Goal: Task Accomplishment & Management: Use online tool/utility

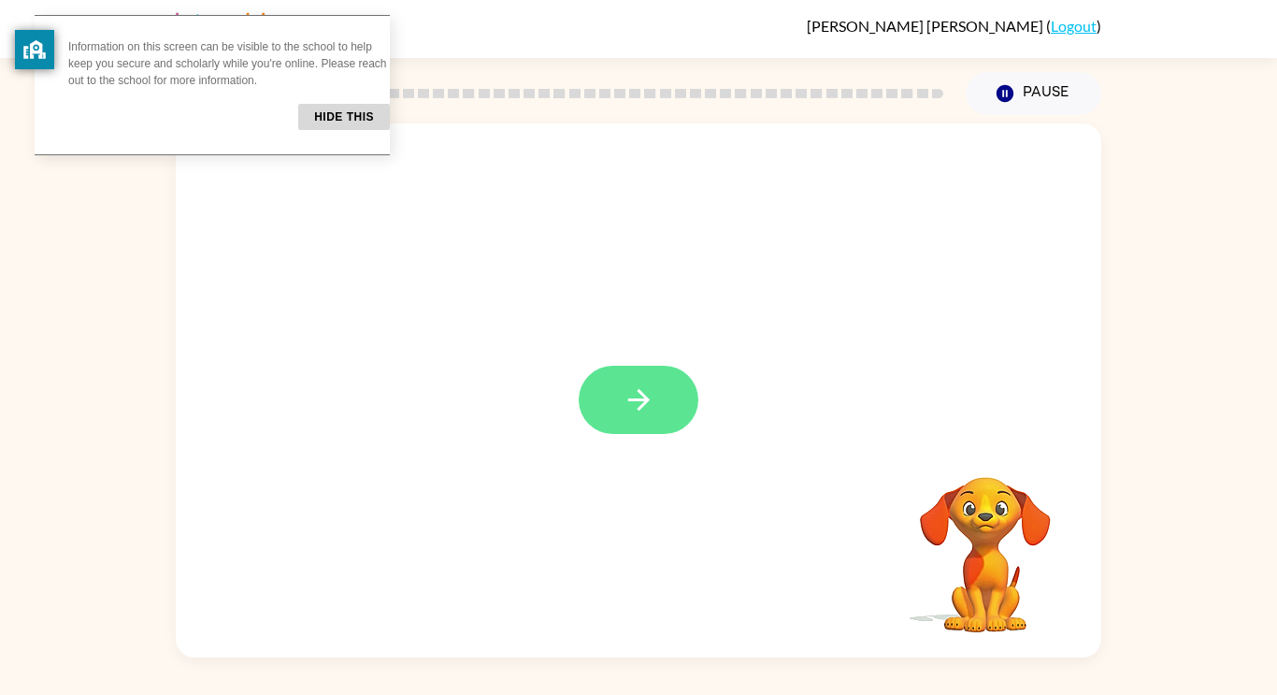
click at [645, 383] on icon "button" at bounding box center [639, 399] width 33 height 33
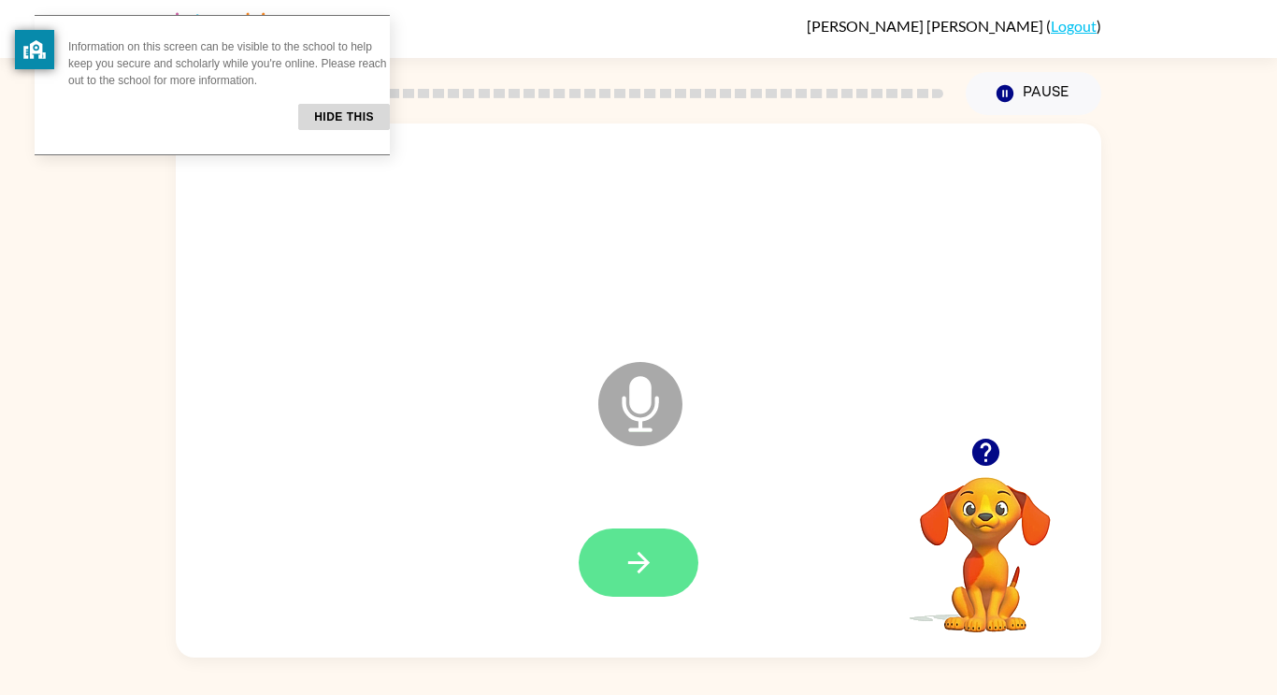
click at [661, 539] on button "button" at bounding box center [639, 562] width 120 height 68
click at [655, 575] on icon "button" at bounding box center [639, 562] width 33 height 33
click at [632, 550] on icon "button" at bounding box center [639, 562] width 33 height 33
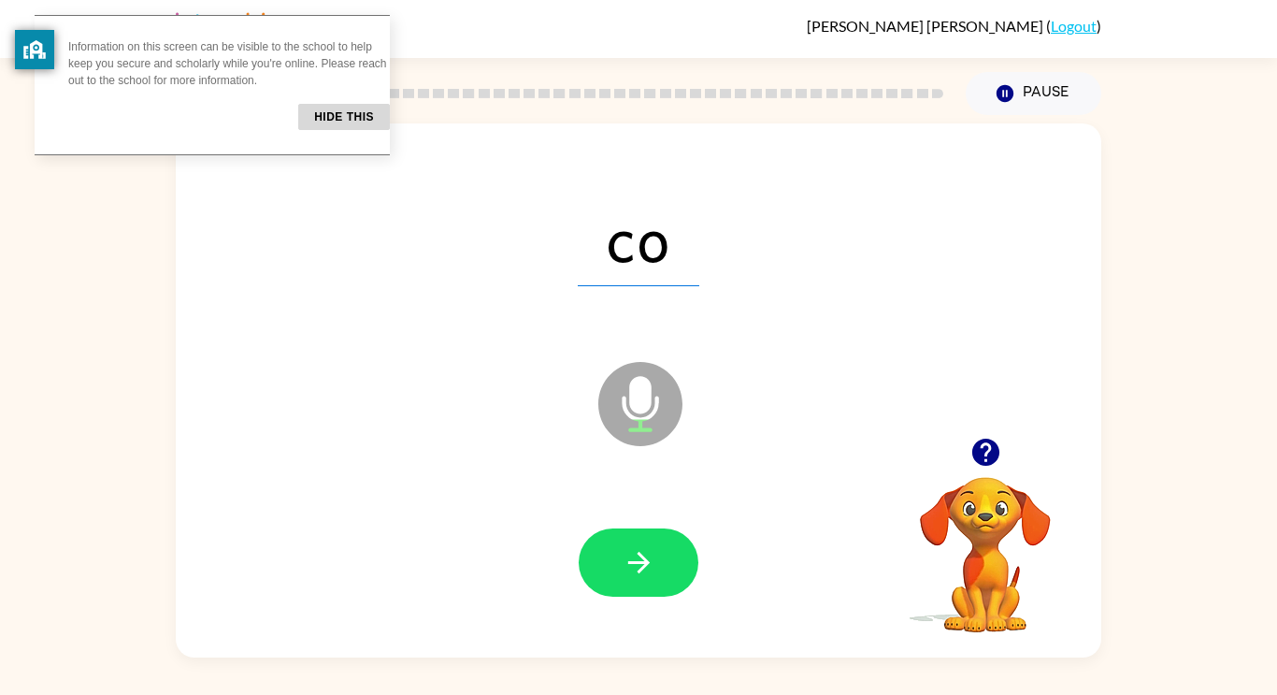
click at [632, 550] on icon "button" at bounding box center [639, 562] width 33 height 33
click at [659, 569] on button "button" at bounding box center [639, 562] width 120 height 68
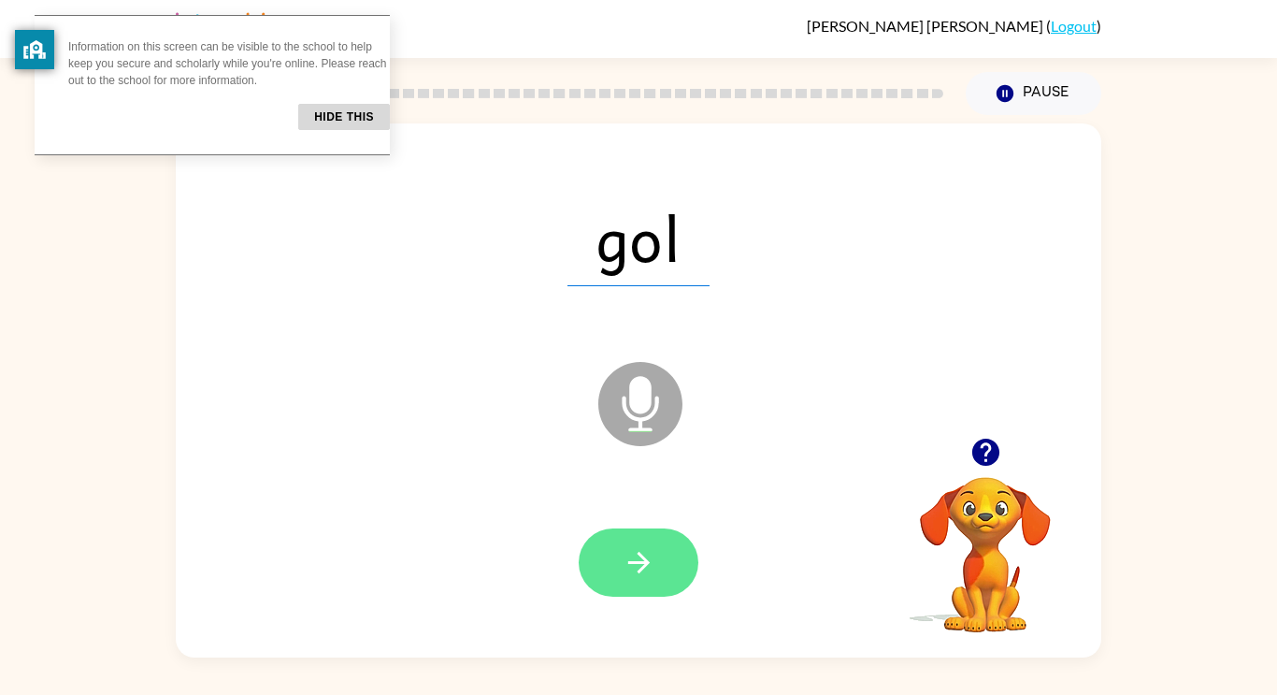
click at [622, 535] on button "button" at bounding box center [639, 562] width 120 height 68
click at [655, 574] on icon "button" at bounding box center [639, 562] width 33 height 33
click at [652, 577] on icon "button" at bounding box center [639, 562] width 33 height 33
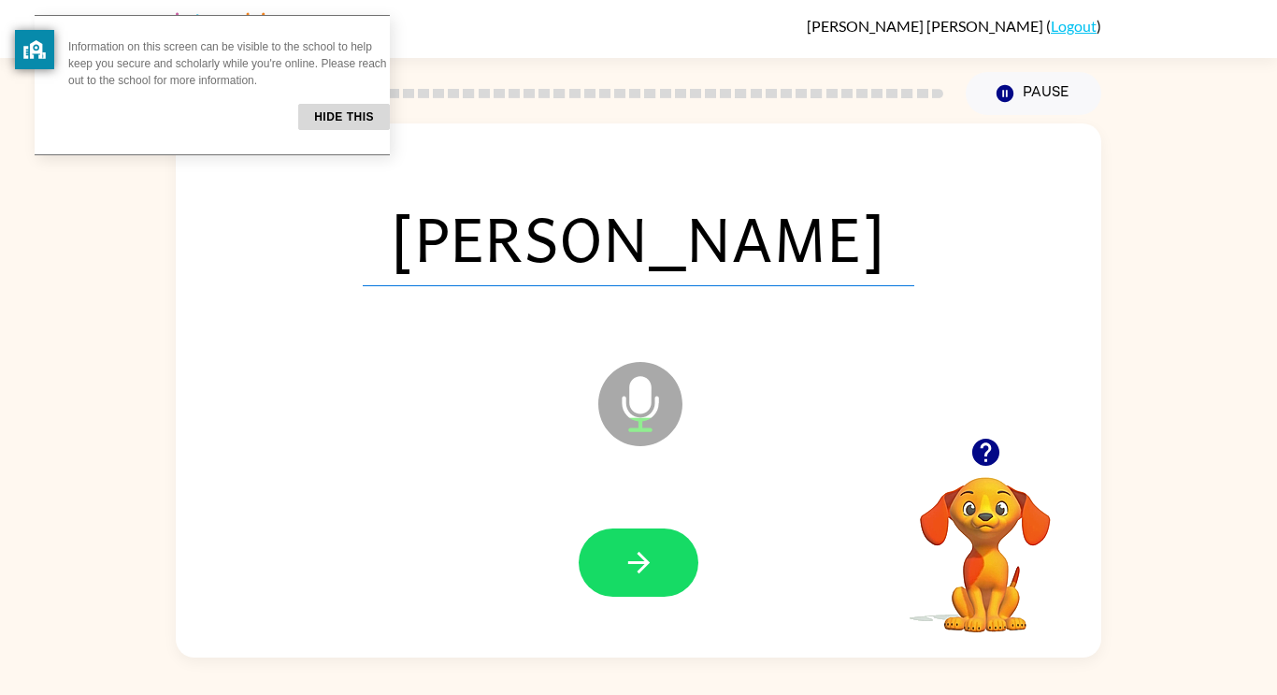
click at [652, 577] on icon "button" at bounding box center [639, 562] width 33 height 33
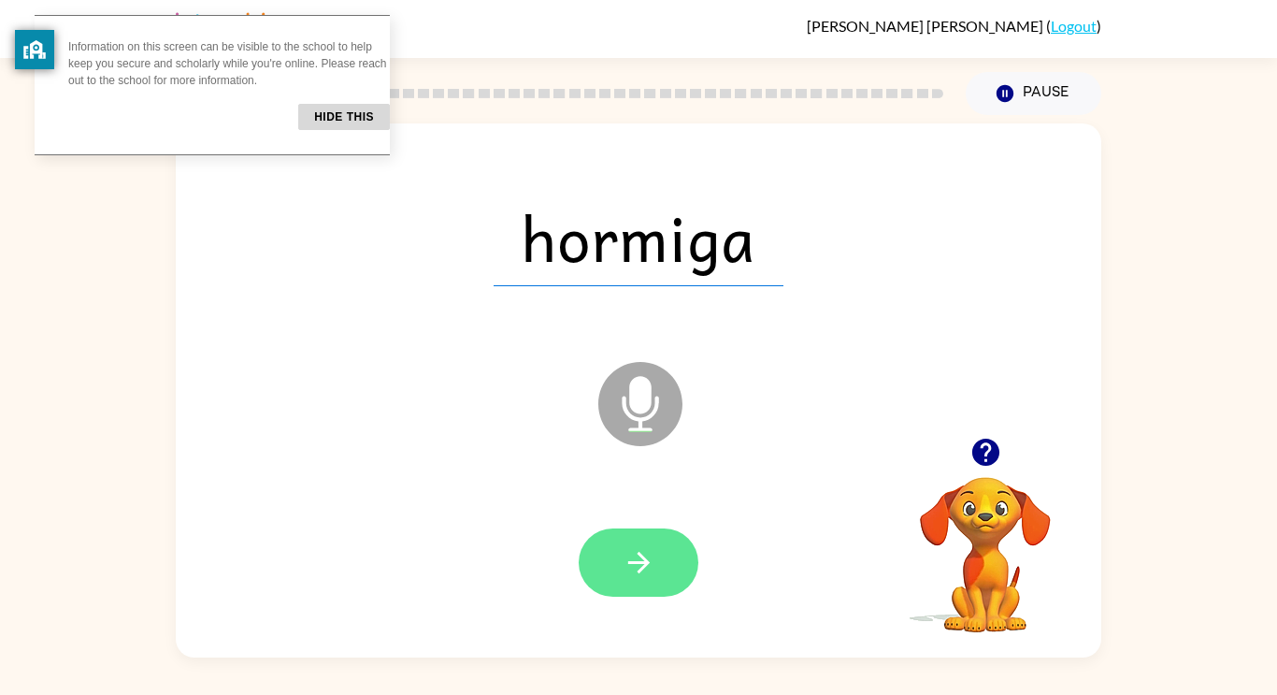
click at [651, 575] on icon "button" at bounding box center [639, 562] width 33 height 33
click at [668, 547] on button "button" at bounding box center [639, 562] width 120 height 68
click at [674, 544] on button "button" at bounding box center [639, 562] width 120 height 68
click at [629, 564] on icon "button" at bounding box center [639, 562] width 33 height 33
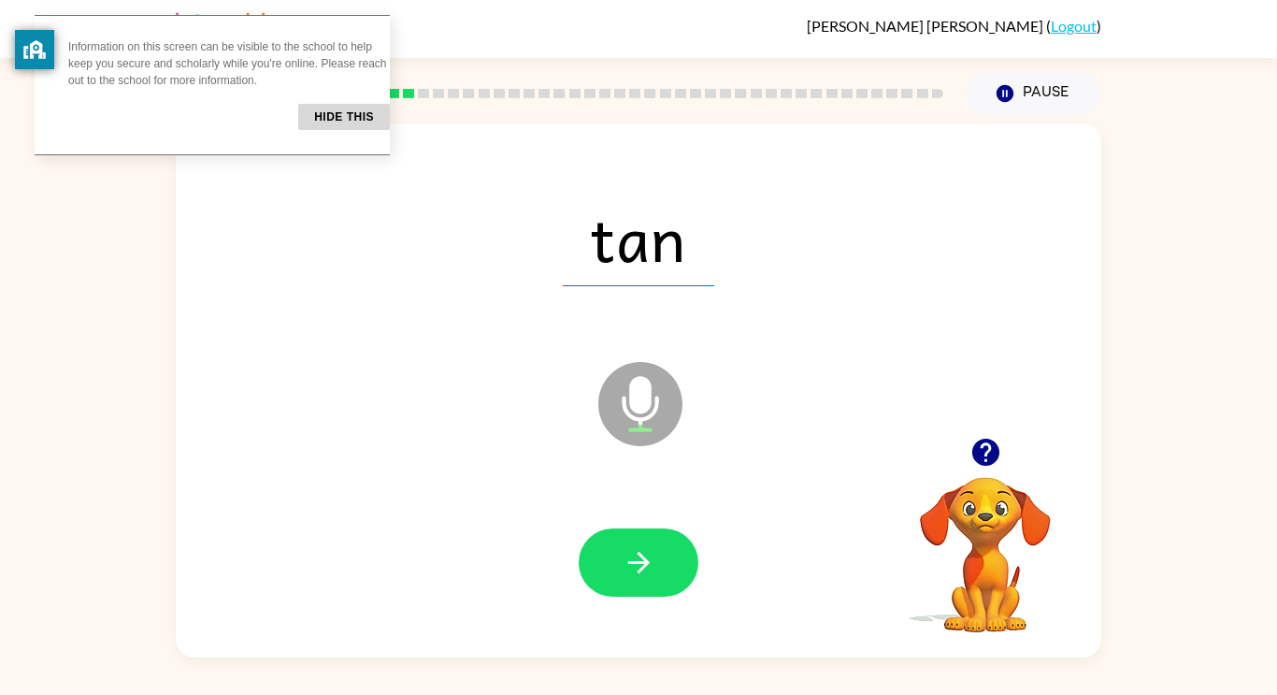
click at [629, 564] on icon "button" at bounding box center [639, 562] width 33 height 33
click at [669, 556] on button "button" at bounding box center [639, 562] width 120 height 68
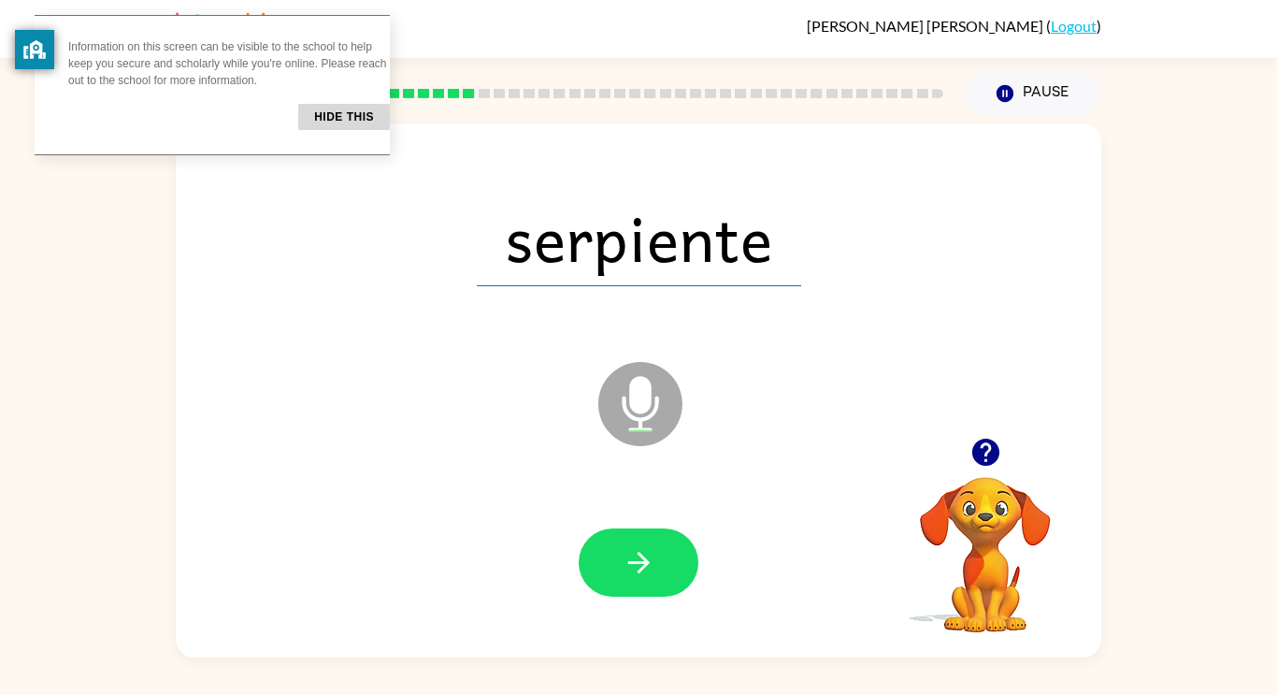
click at [639, 561] on icon "button" at bounding box center [639, 563] width 22 height 22
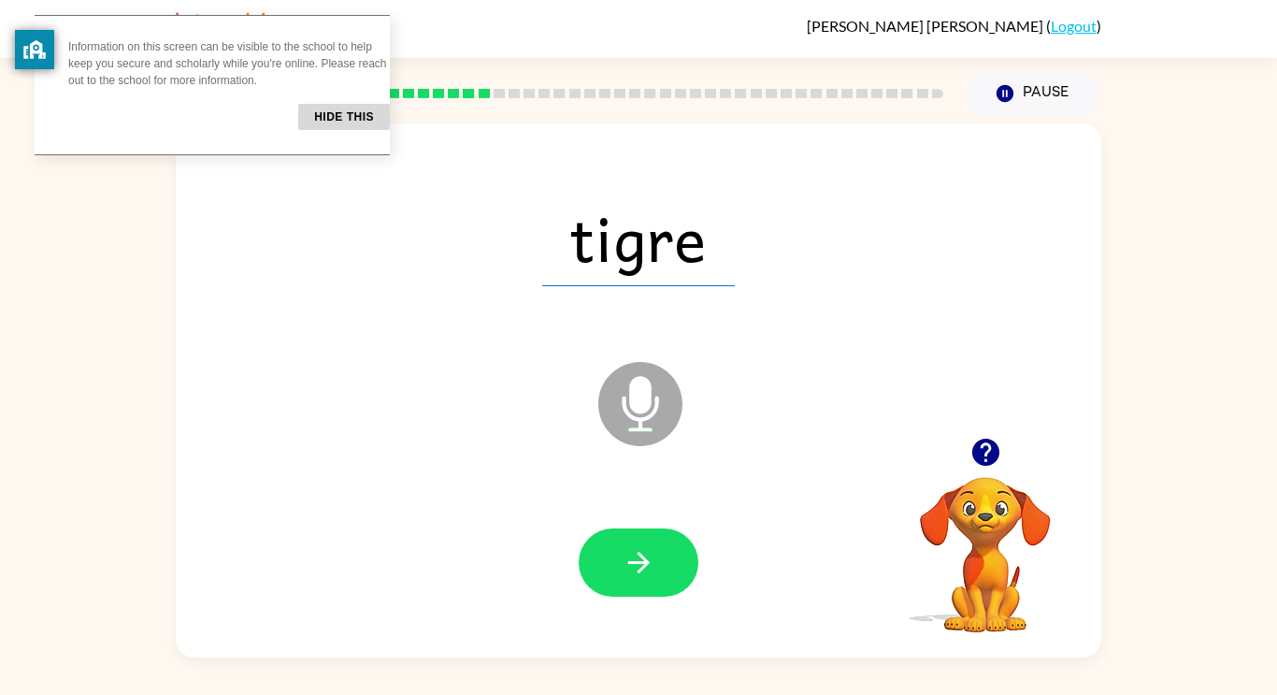
click at [639, 561] on icon "button" at bounding box center [639, 563] width 22 height 22
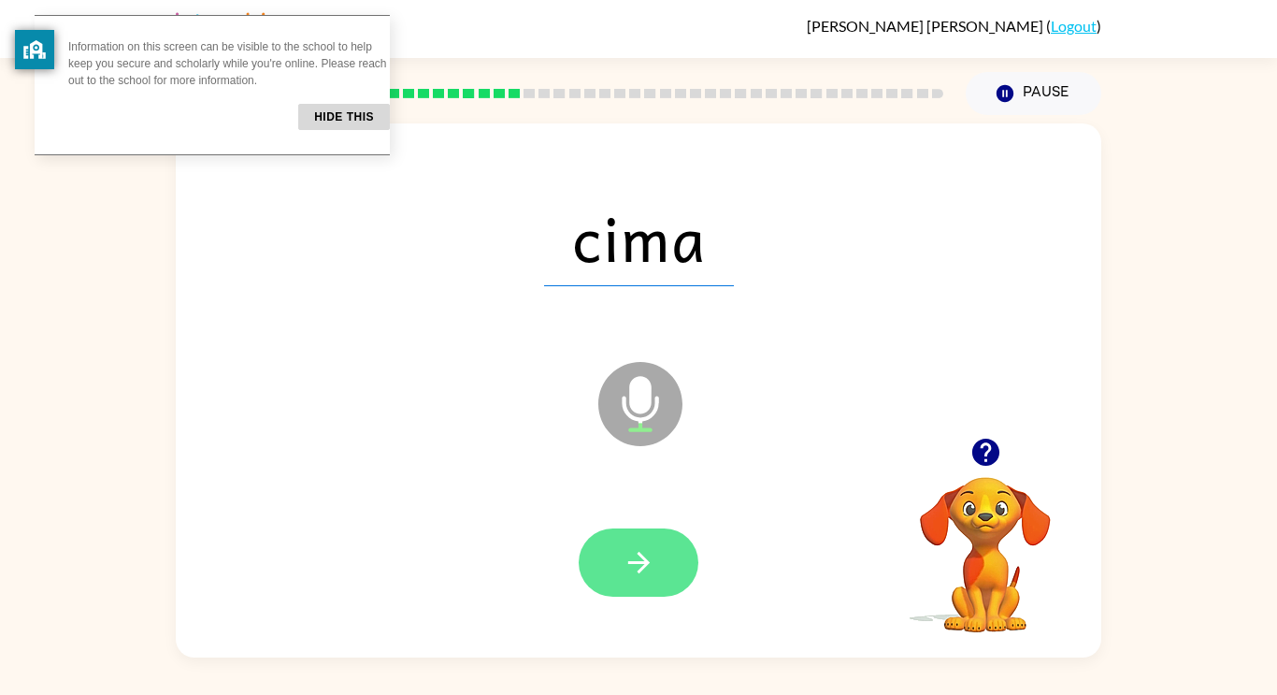
click at [643, 552] on icon "button" at bounding box center [639, 562] width 33 height 33
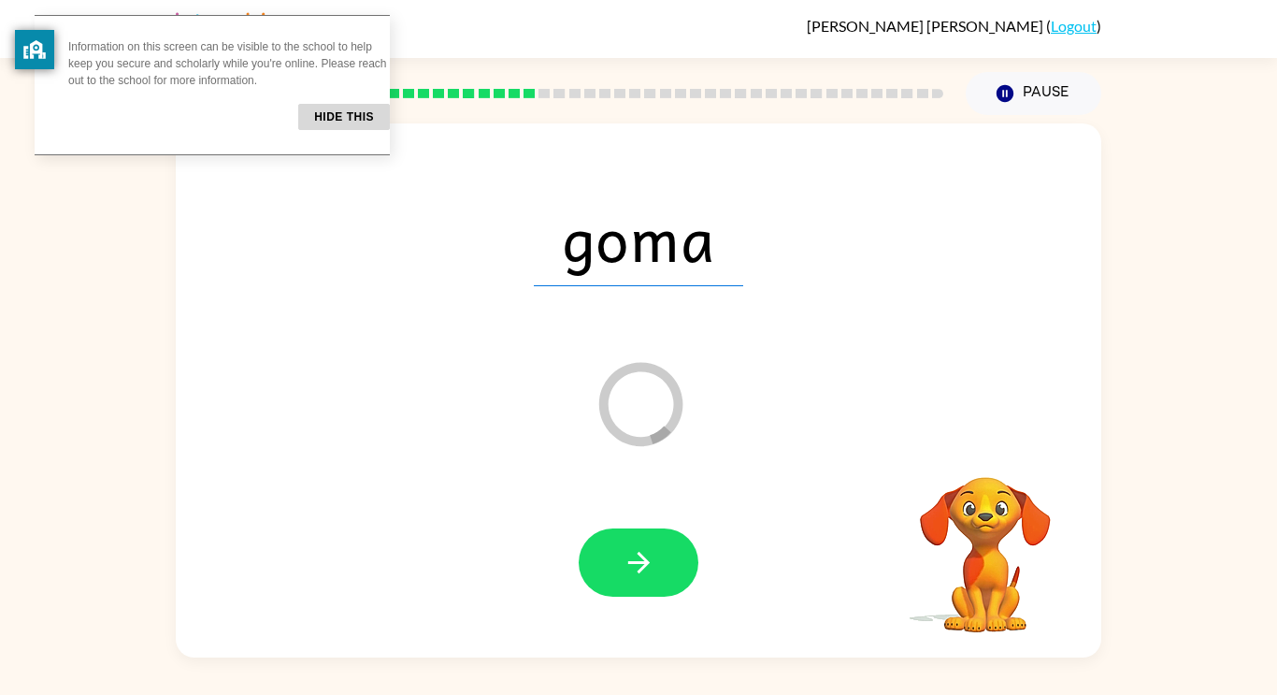
click at [694, 582] on div at bounding box center [639, 562] width 120 height 68
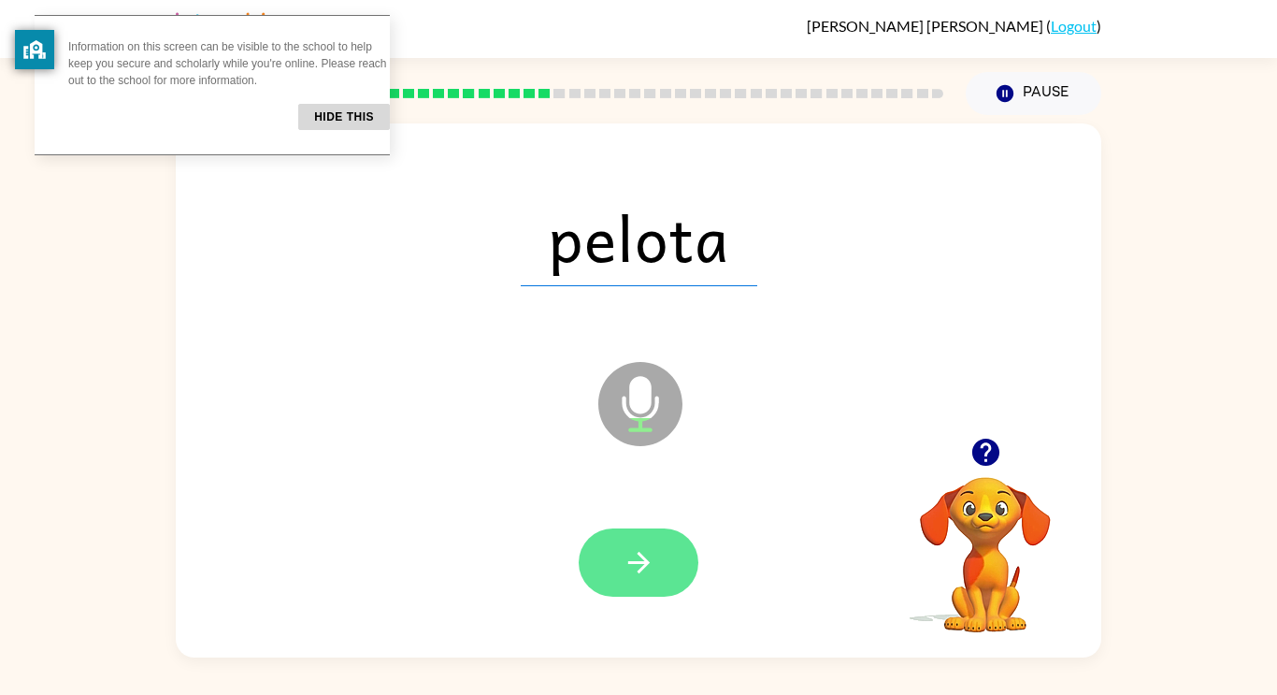
click at [660, 565] on button "button" at bounding box center [639, 562] width 120 height 68
click at [634, 577] on icon "button" at bounding box center [639, 562] width 33 height 33
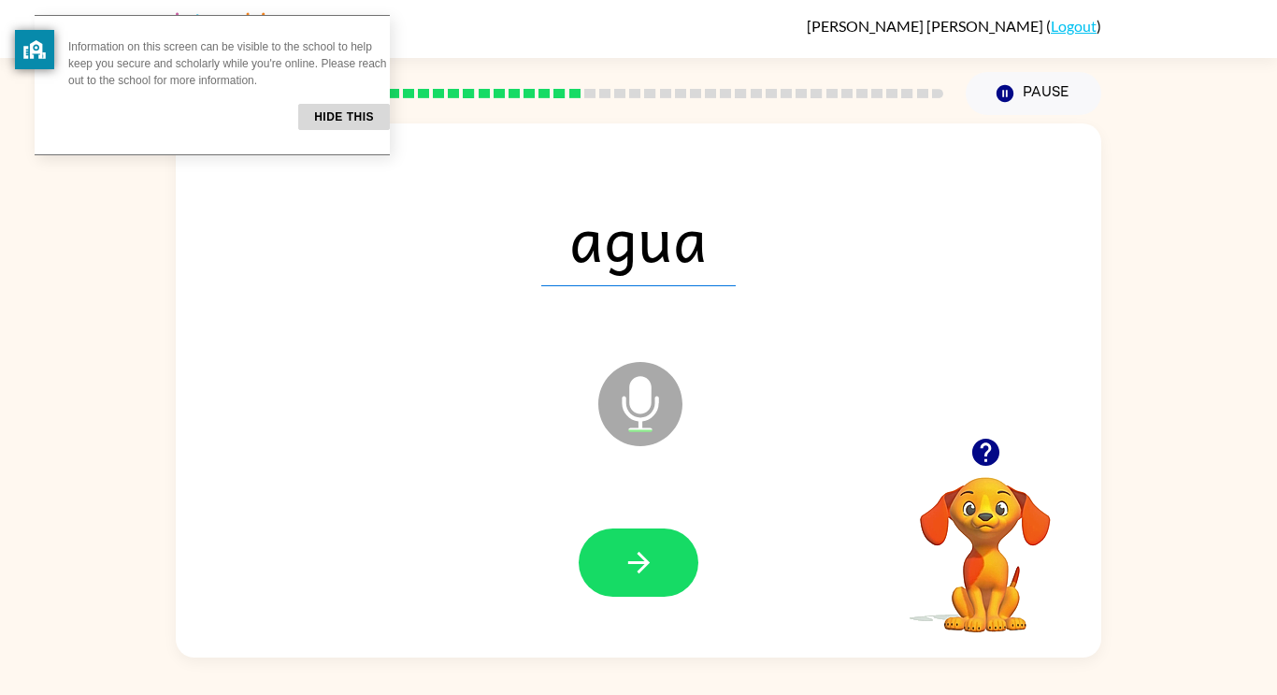
click at [634, 577] on icon "button" at bounding box center [639, 562] width 33 height 33
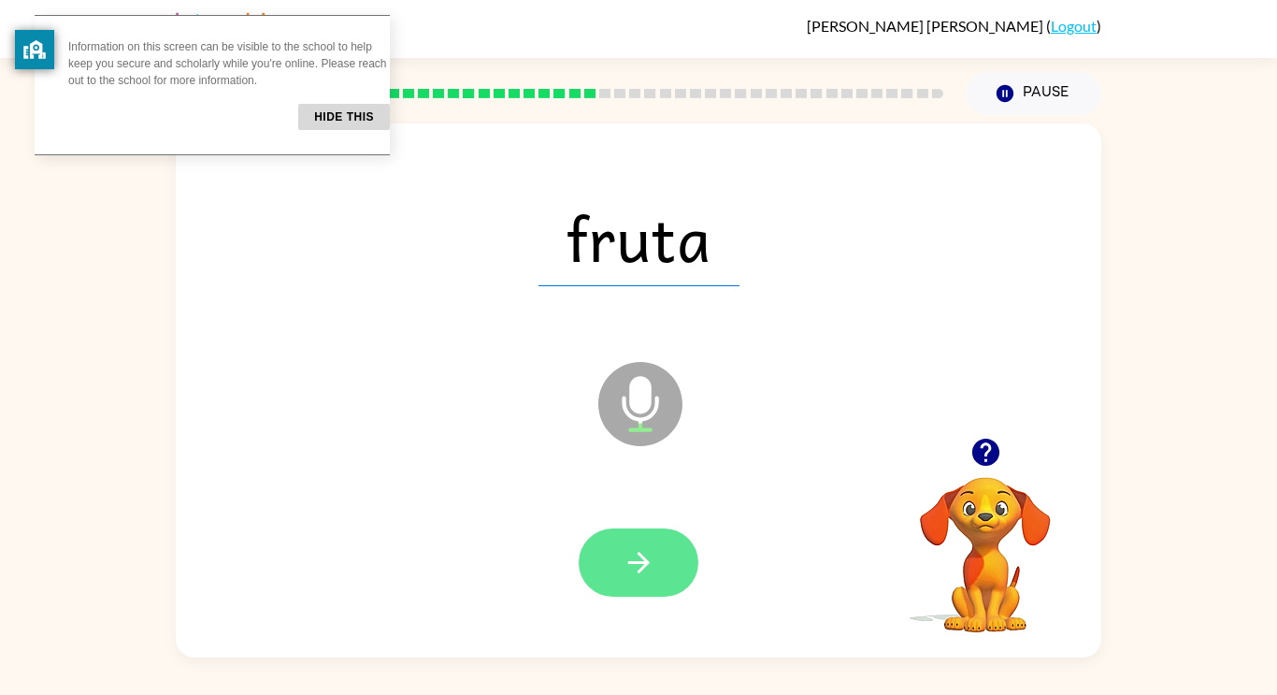
click at [646, 549] on icon "button" at bounding box center [639, 562] width 33 height 33
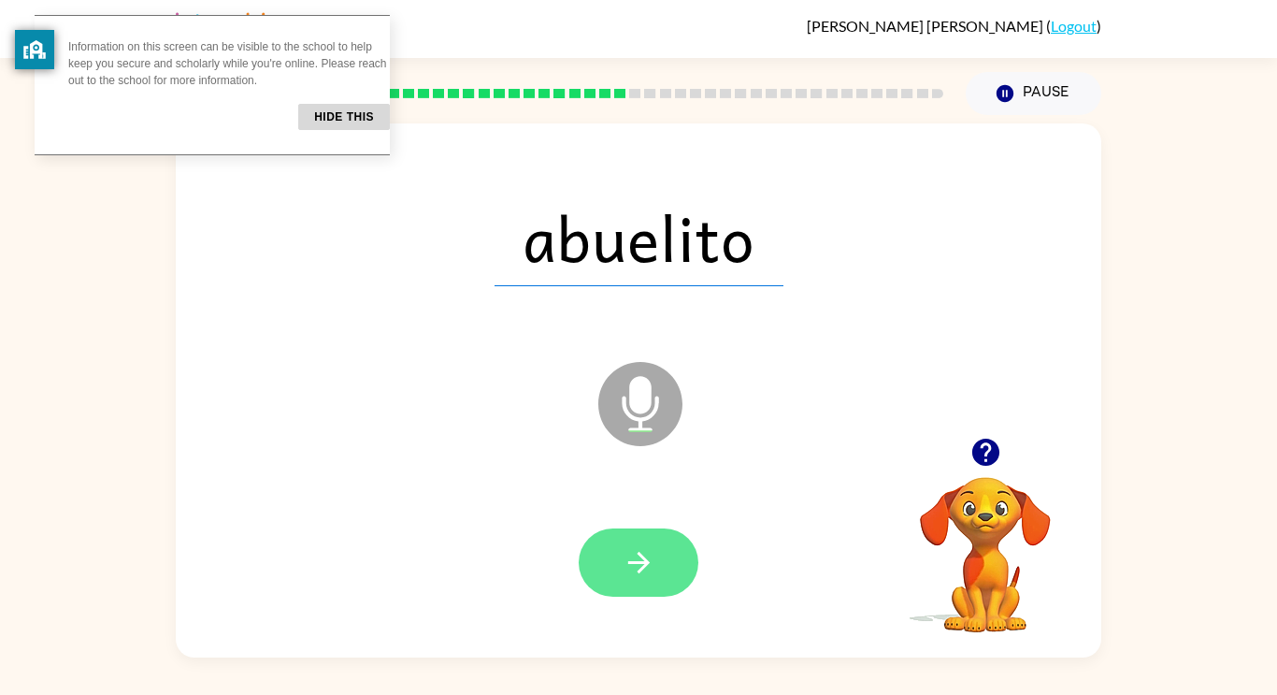
click at [642, 546] on icon "button" at bounding box center [639, 562] width 33 height 33
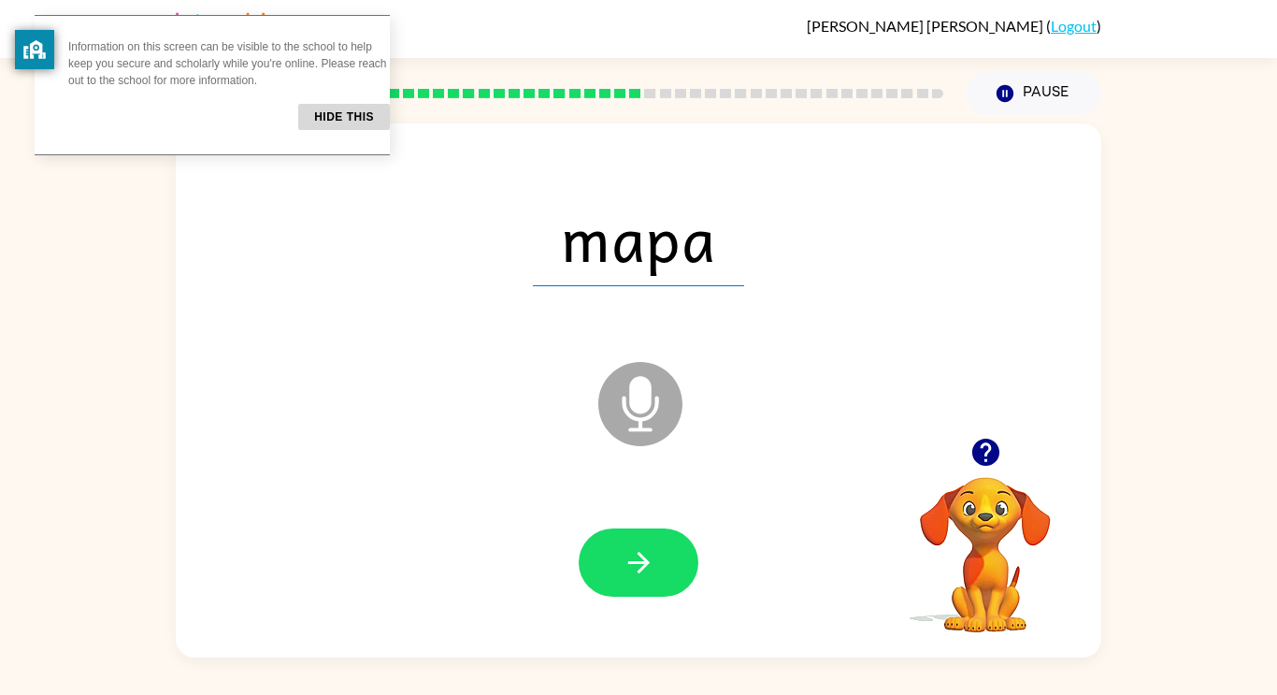
click at [642, 546] on icon "button" at bounding box center [639, 562] width 33 height 33
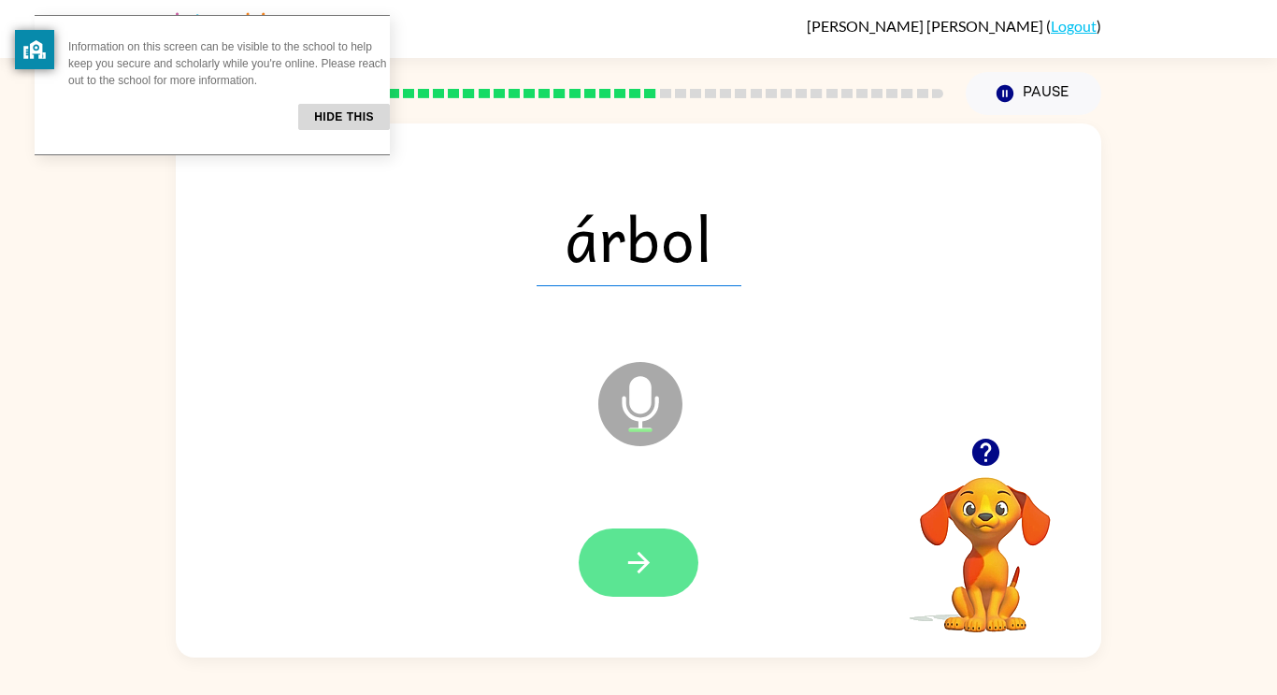
click at [640, 566] on icon "button" at bounding box center [639, 562] width 33 height 33
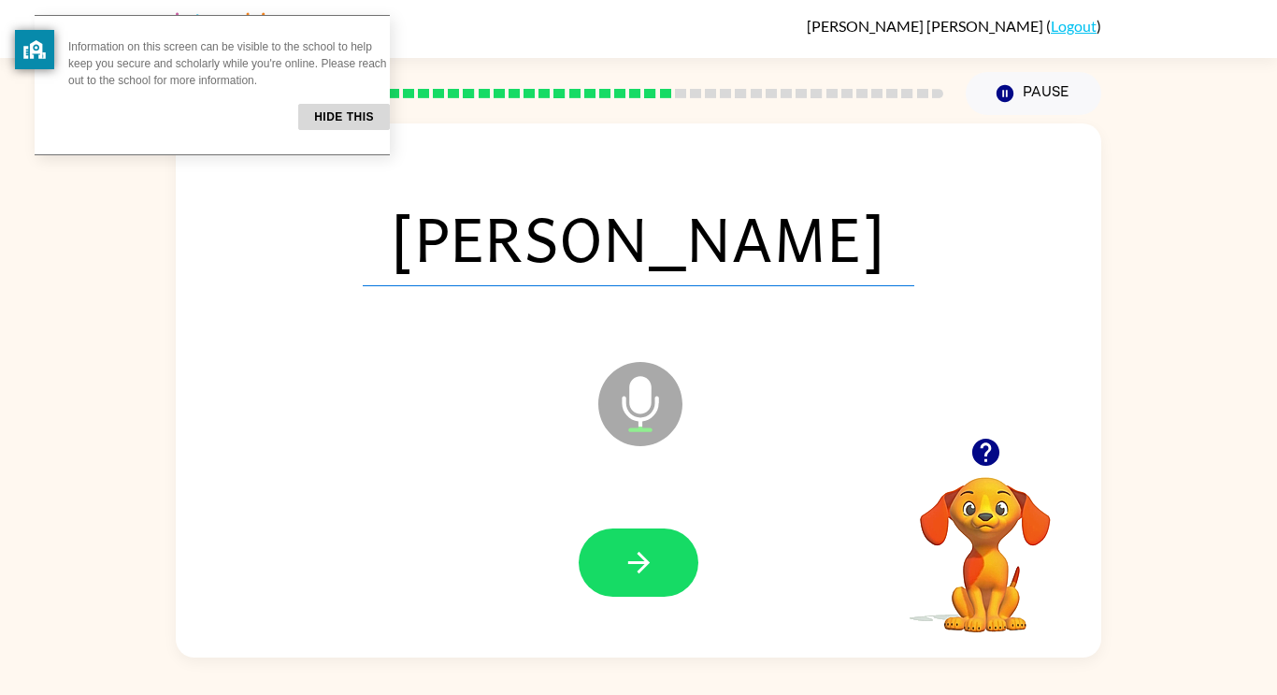
click at [639, 381] on icon "Microphone The Microphone is here when it is your turn to talk" at bounding box center [734, 427] width 281 height 140
click at [657, 506] on div at bounding box center [639, 562] width 888 height 153
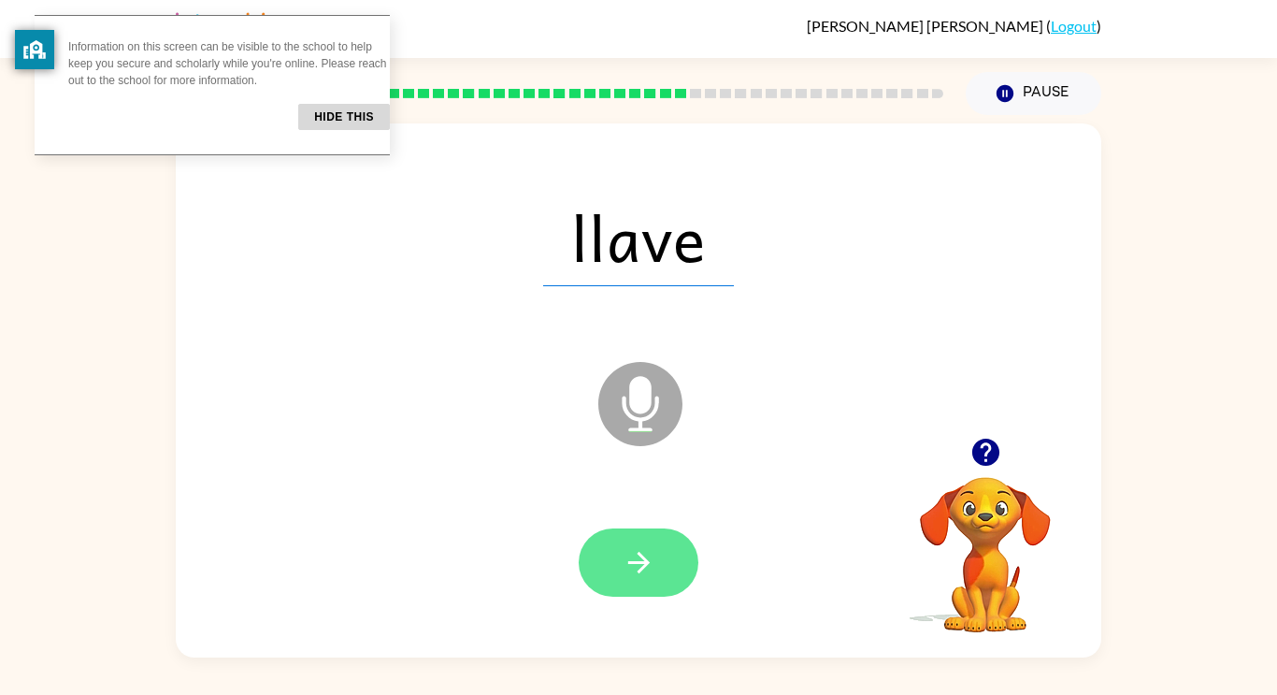
click at [673, 554] on button "button" at bounding box center [639, 562] width 120 height 68
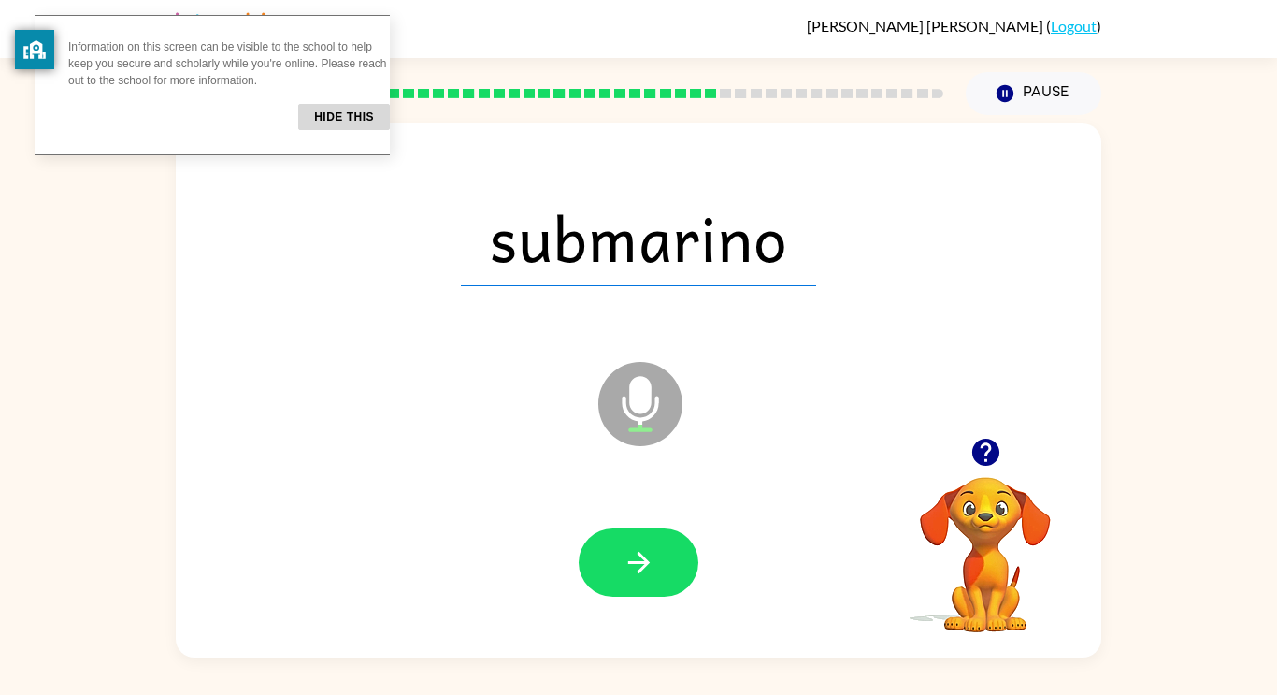
click at [673, 554] on button "button" at bounding box center [639, 562] width 120 height 68
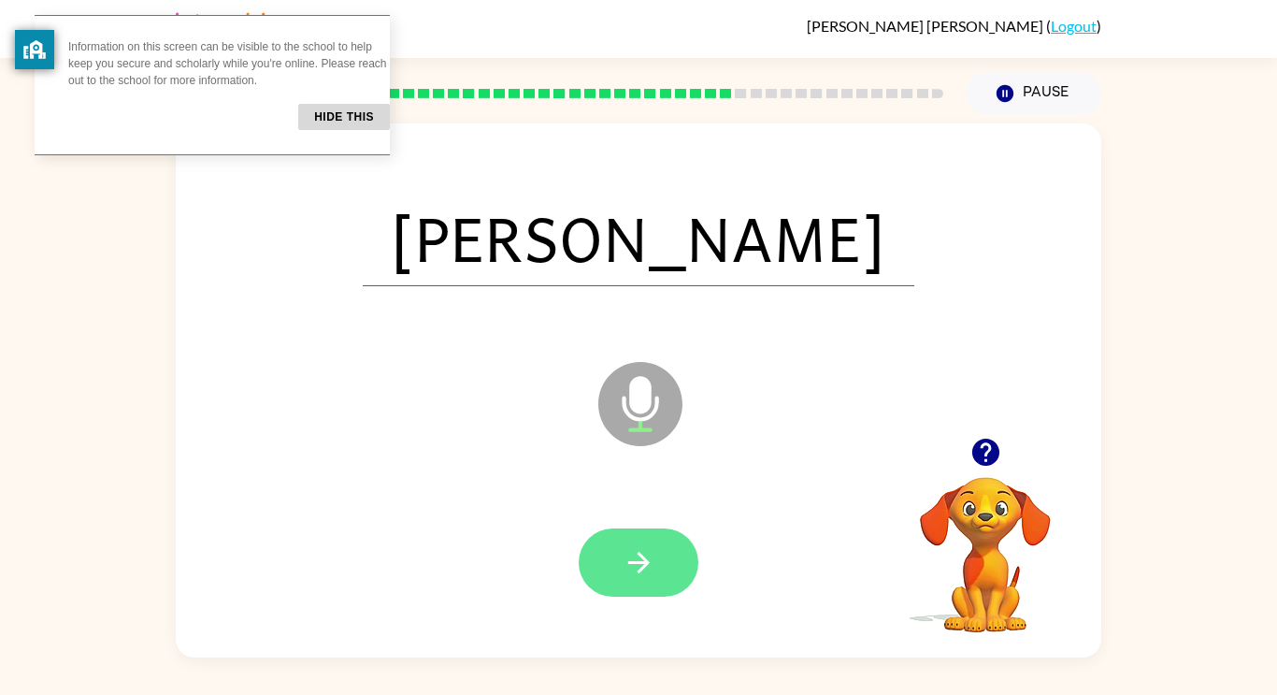
click at [671, 556] on button "button" at bounding box center [639, 562] width 120 height 68
click at [672, 556] on button "button" at bounding box center [639, 562] width 120 height 68
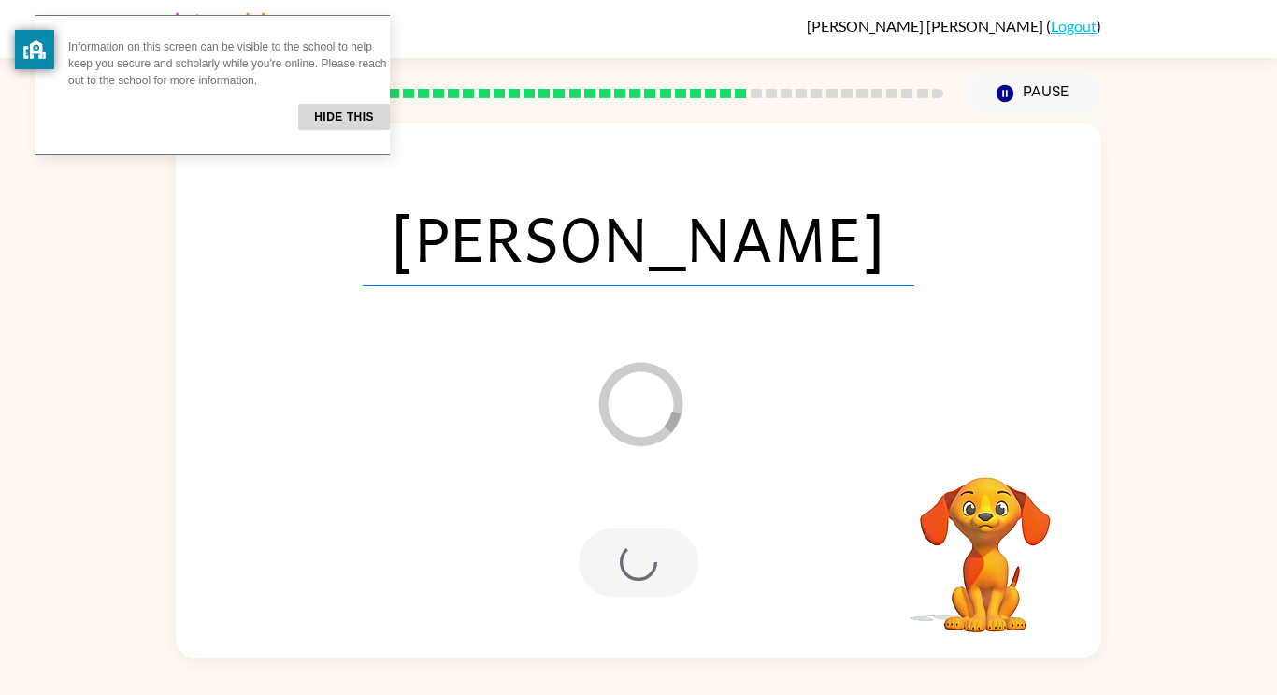
click at [672, 556] on div at bounding box center [639, 562] width 120 height 68
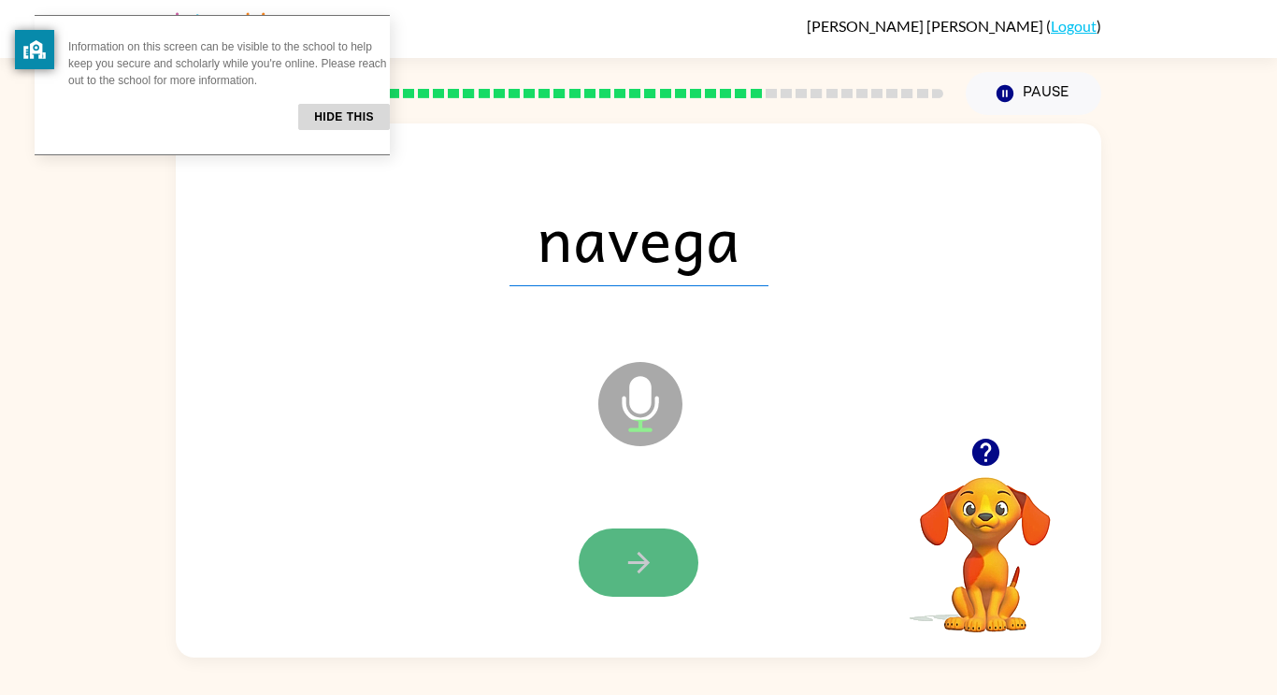
click at [631, 529] on button "button" at bounding box center [639, 562] width 120 height 68
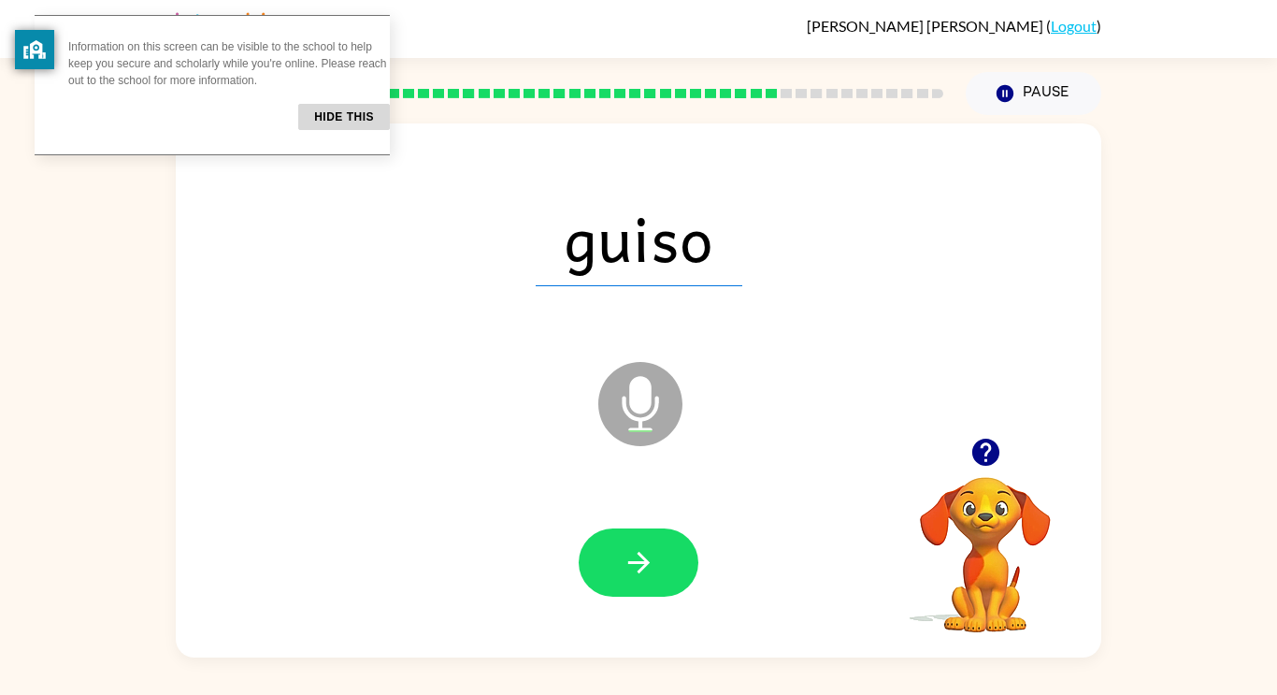
click at [631, 529] on button "button" at bounding box center [639, 562] width 120 height 68
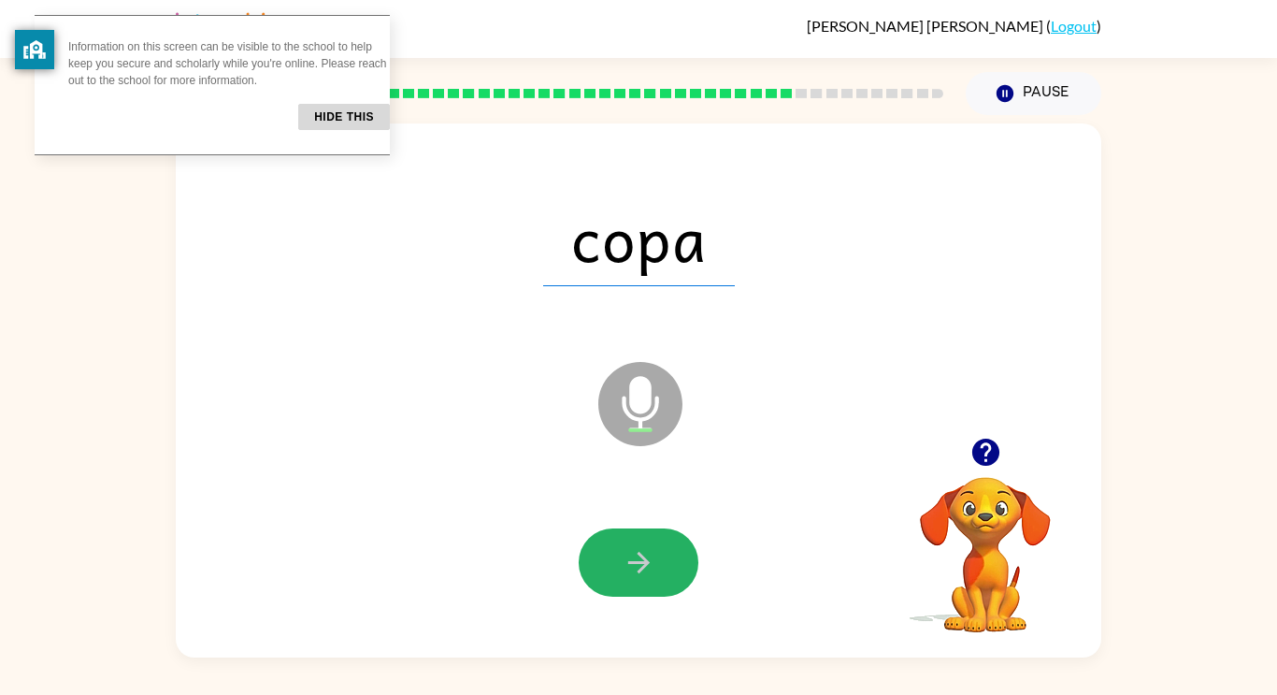
click at [631, 529] on button "button" at bounding box center [639, 562] width 120 height 68
click at [631, 529] on div at bounding box center [639, 562] width 120 height 68
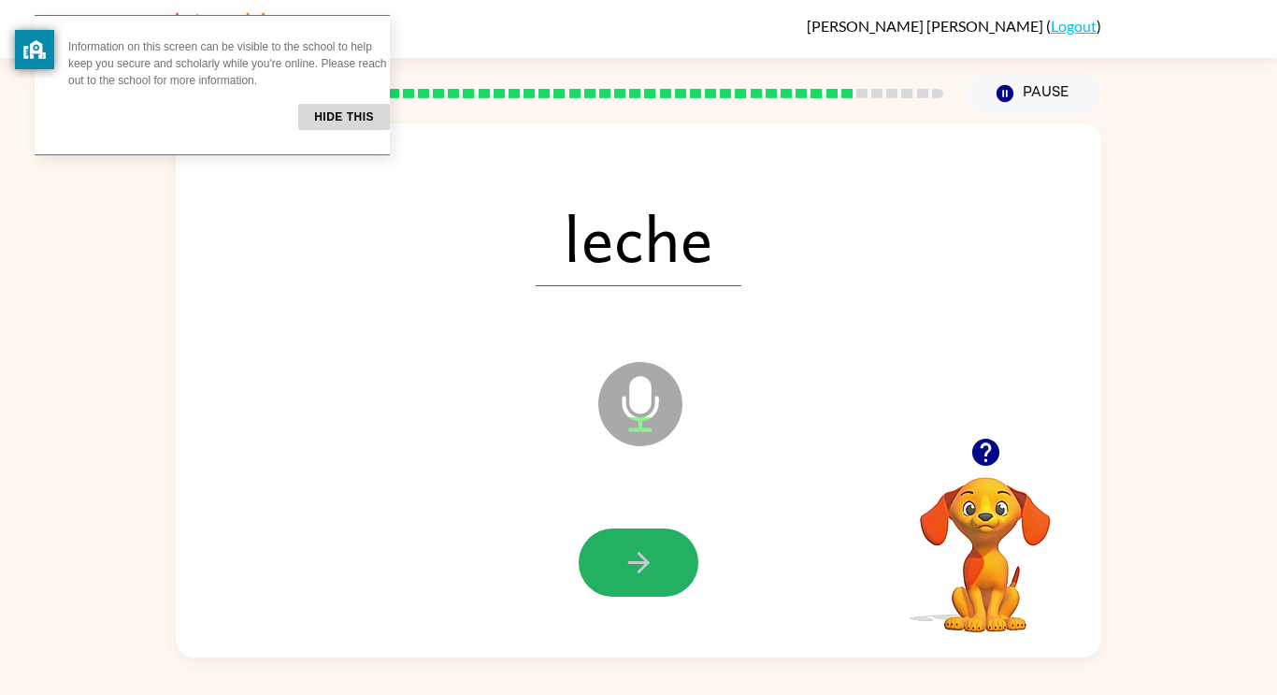
click at [631, 529] on button "button" at bounding box center [639, 562] width 120 height 68
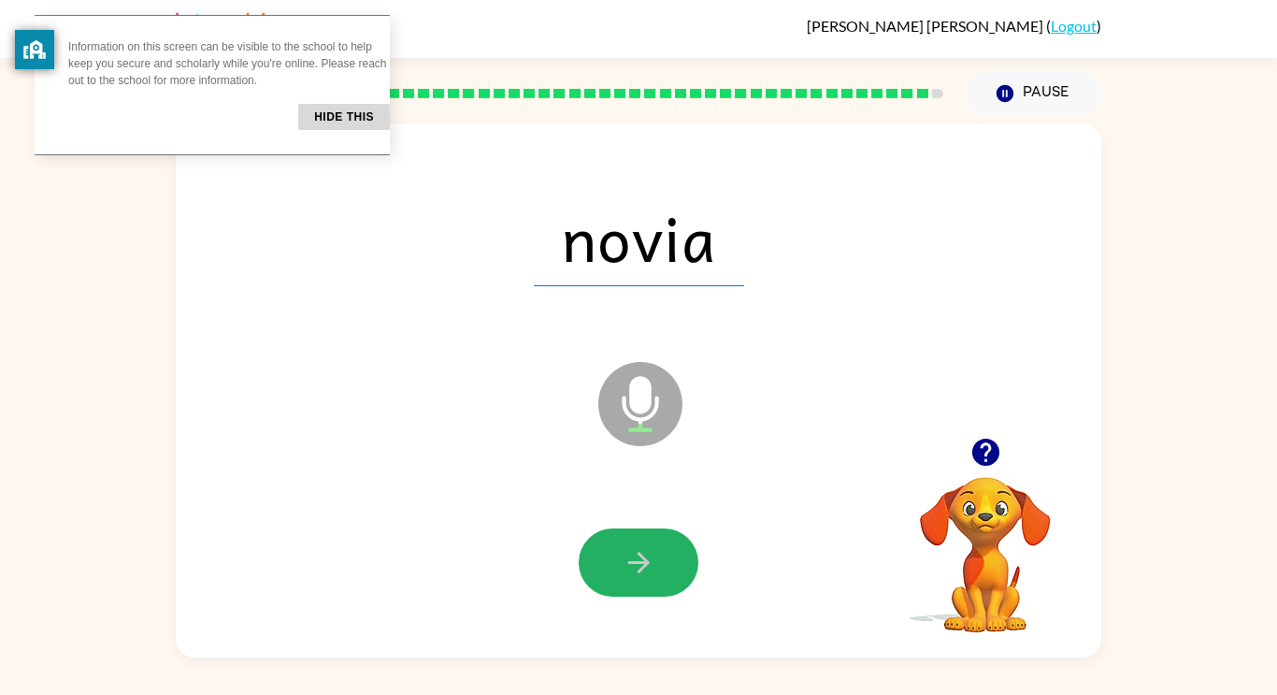
click at [631, 529] on button "button" at bounding box center [639, 562] width 120 height 68
